Goal: Navigation & Orientation: Find specific page/section

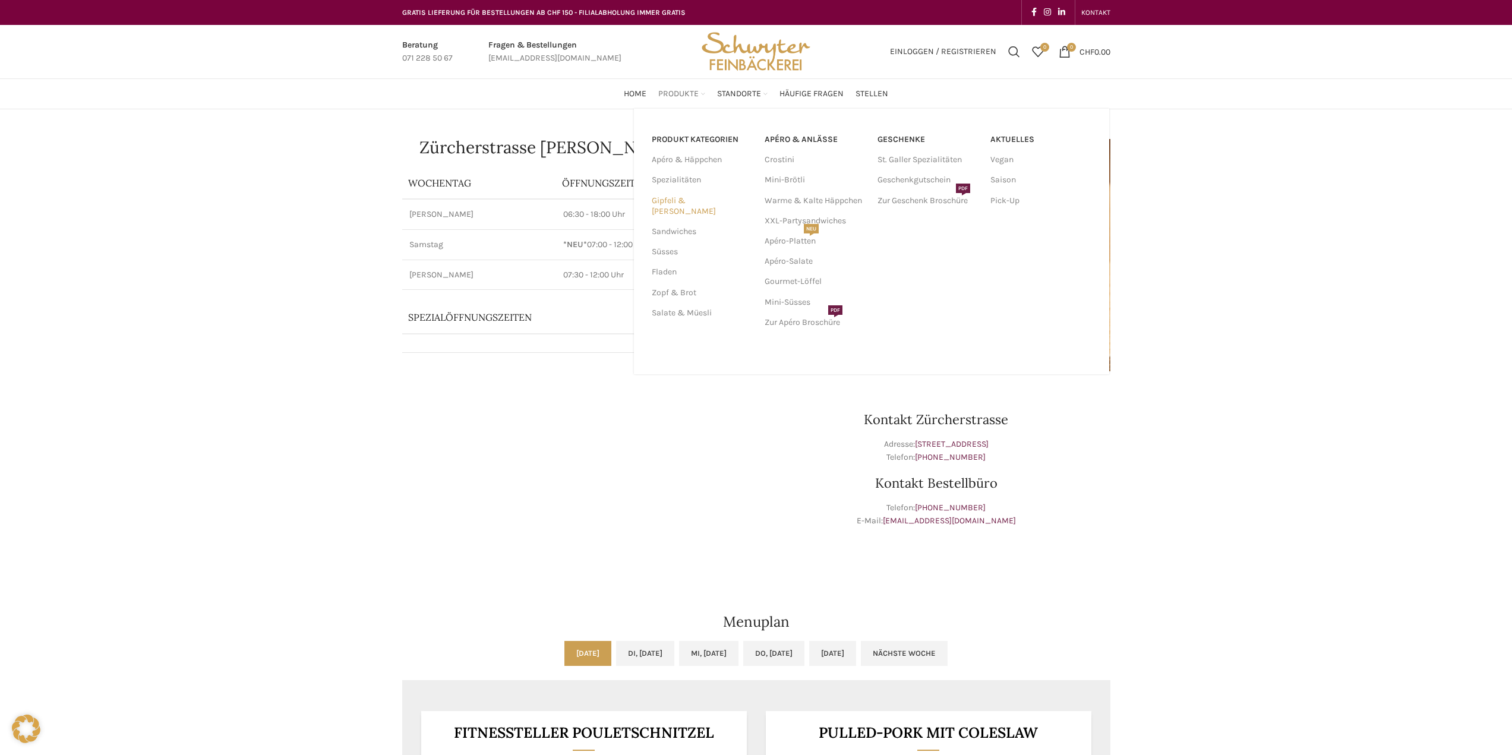
click at [676, 201] on link "Gipfeli & [PERSON_NAME]" at bounding box center [701, 206] width 99 height 31
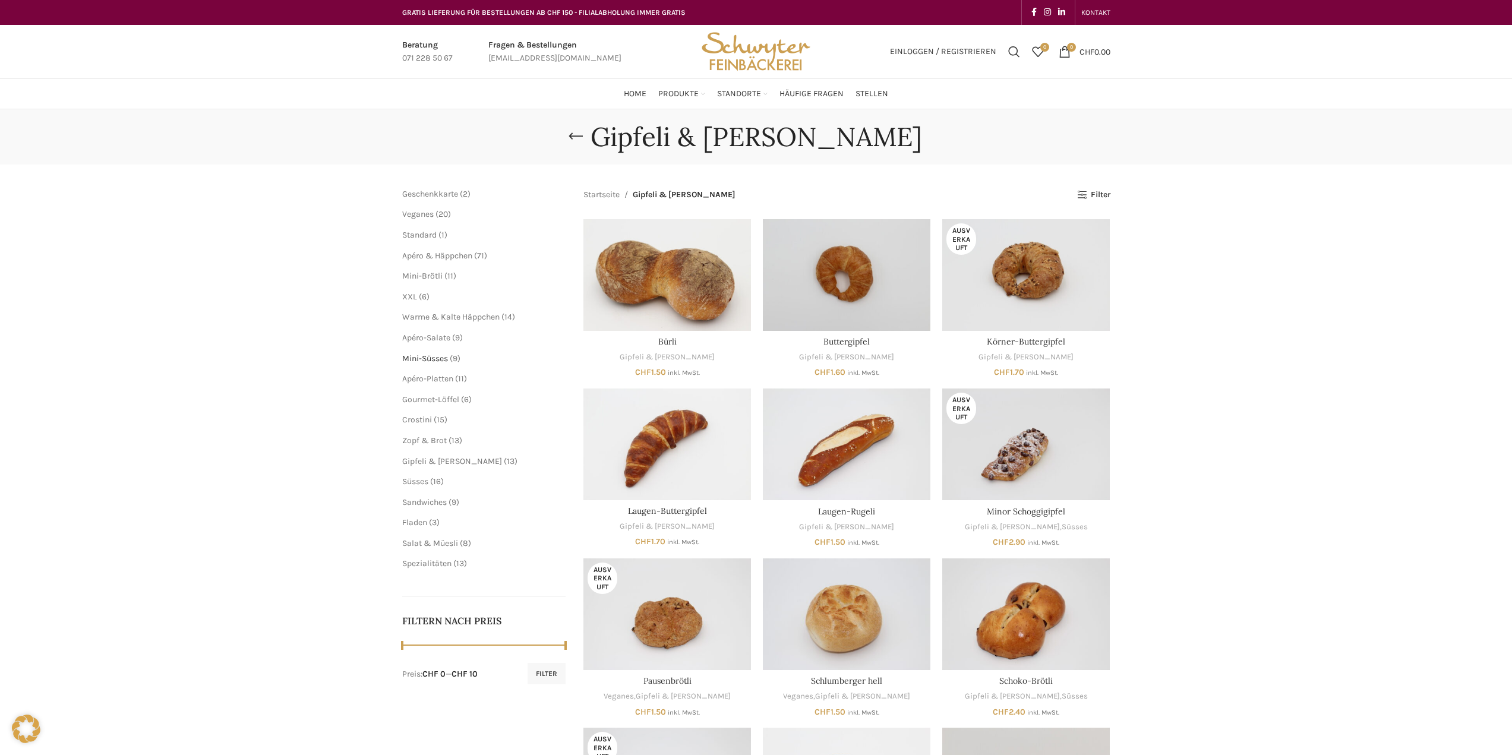
click at [417, 360] on span "Mini-Süsses" at bounding box center [425, 359] width 46 height 10
